Goal: Task Accomplishment & Management: Complete application form

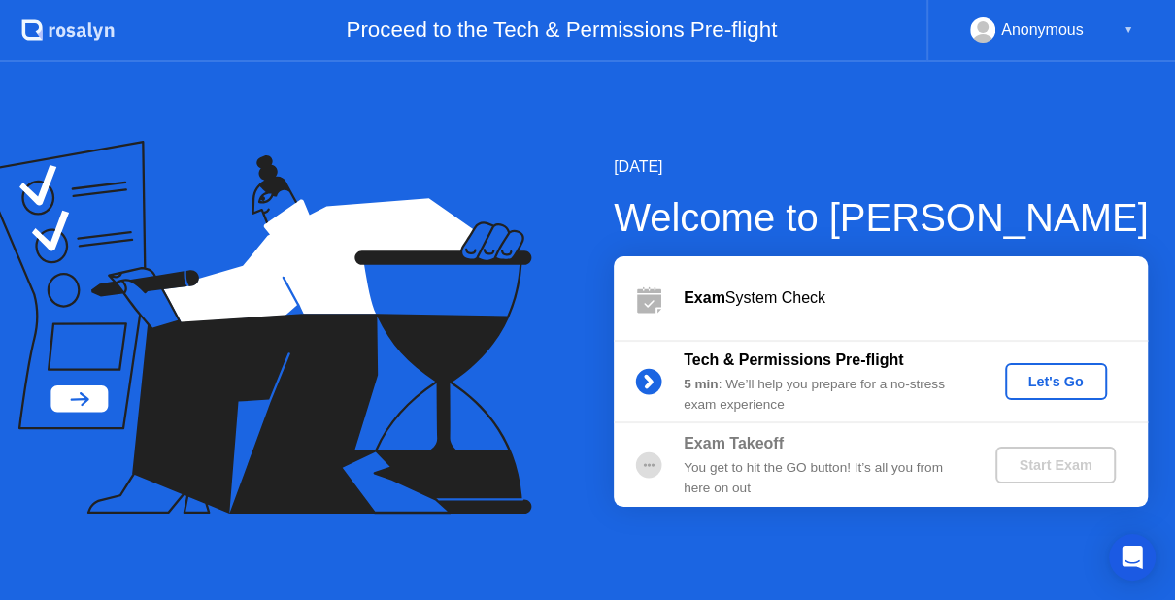
click at [1027, 380] on div "Let's Go" at bounding box center [1055, 382] width 86 height 16
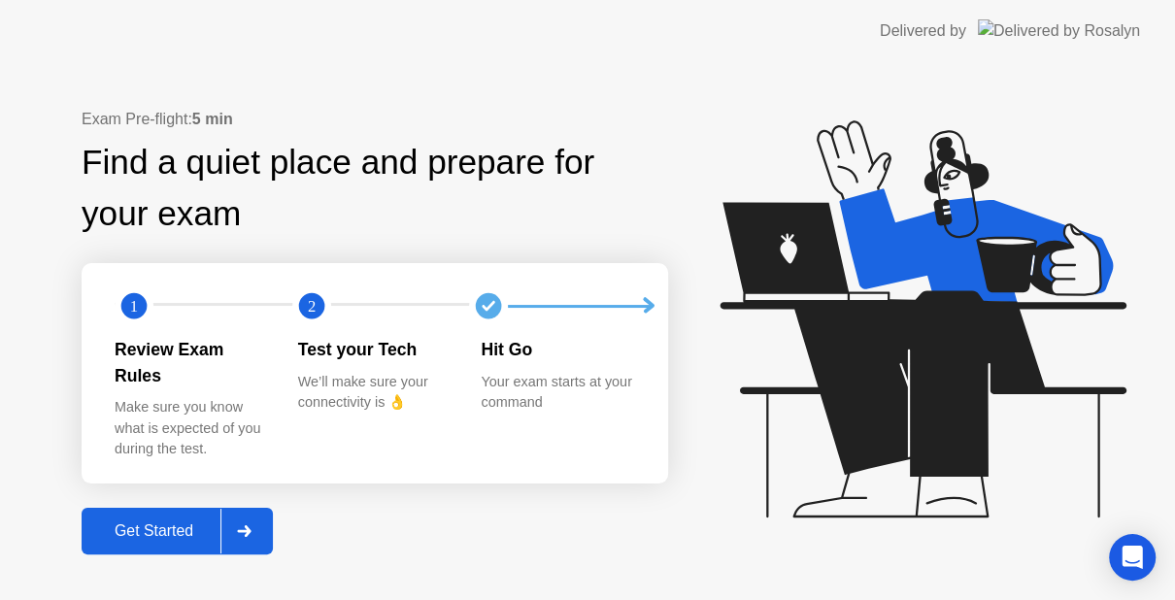
click at [151, 529] on div "Get Started" at bounding box center [153, 530] width 133 height 17
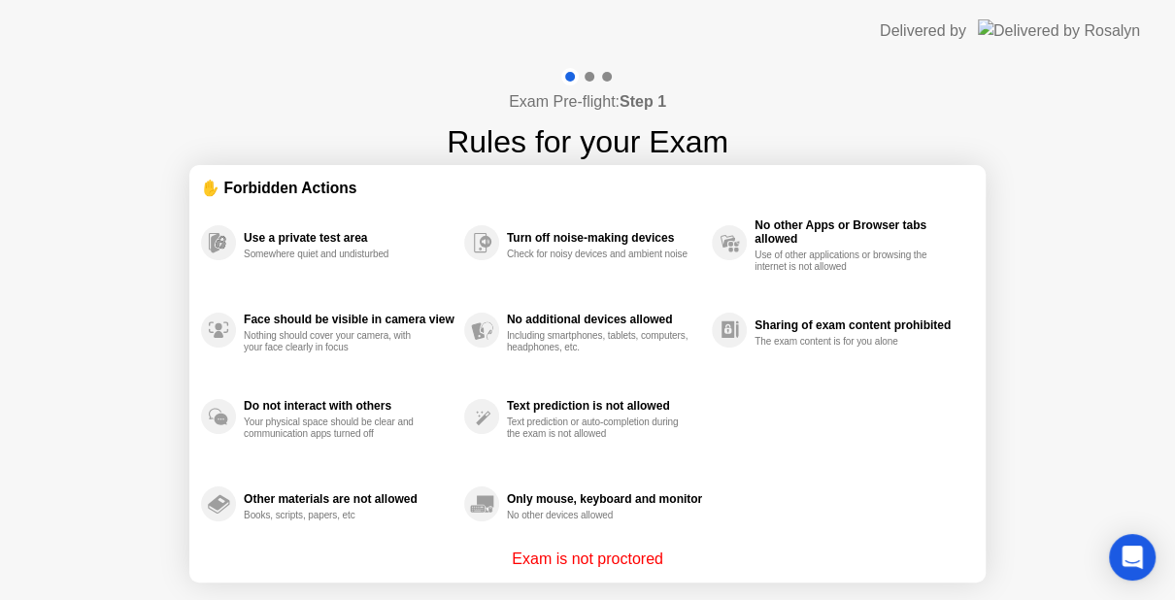
click at [667, 470] on div "Only mouse, keyboard and monitor No other devices allowed" at bounding box center [588, 503] width 248 height 87
drag, startPoint x: 667, startPoint y: 470, endPoint x: 778, endPoint y: 504, distance: 115.8
click at [778, 504] on div "Use a private test area Somewhere quiet and undisturbed Face should be visible …" at bounding box center [587, 373] width 773 height 348
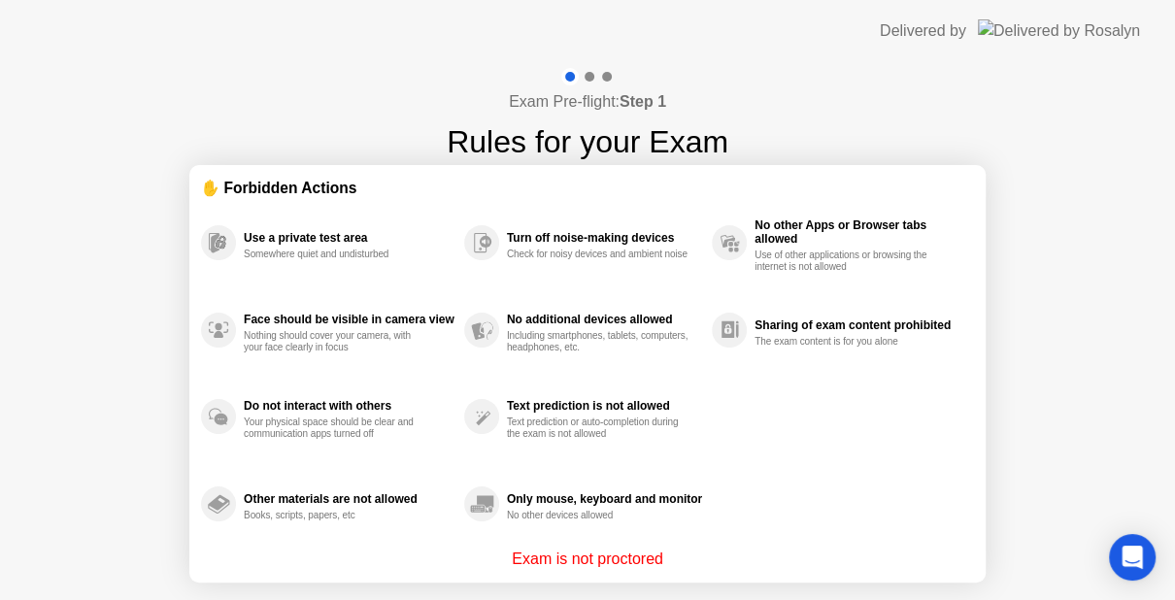
click at [778, 504] on div "Use a private test area Somewhere quiet and undisturbed Face should be visible …" at bounding box center [587, 373] width 773 height 348
